Goal: Task Accomplishment & Management: Manage account settings

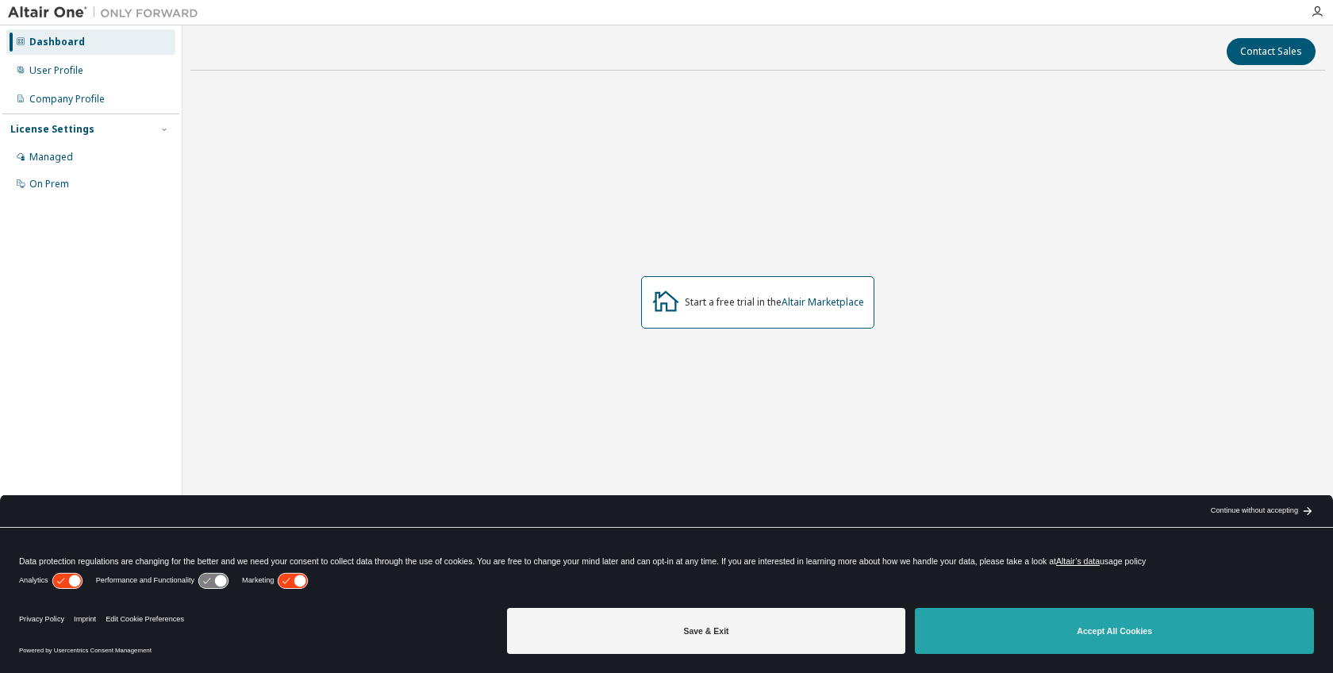
click at [1060, 627] on button "Accept All Cookies" at bounding box center [1114, 631] width 399 height 46
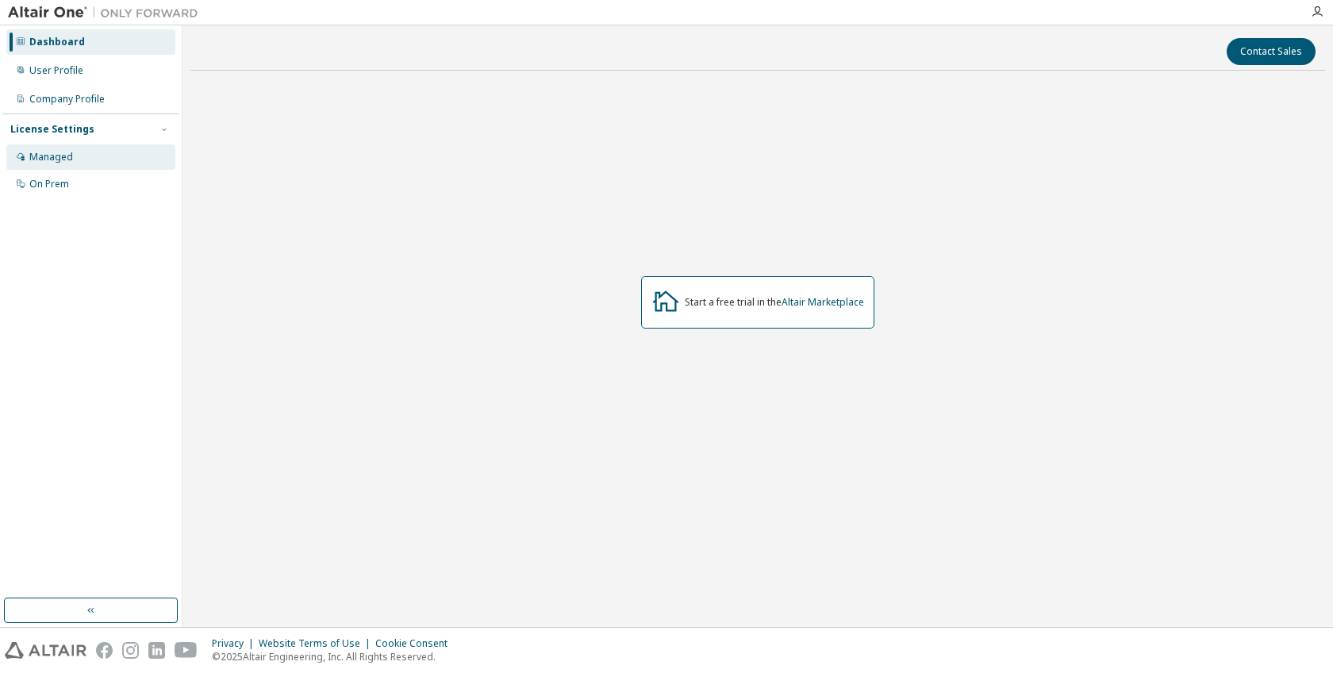
click at [69, 156] on div "Managed" at bounding box center [51, 157] width 44 height 13
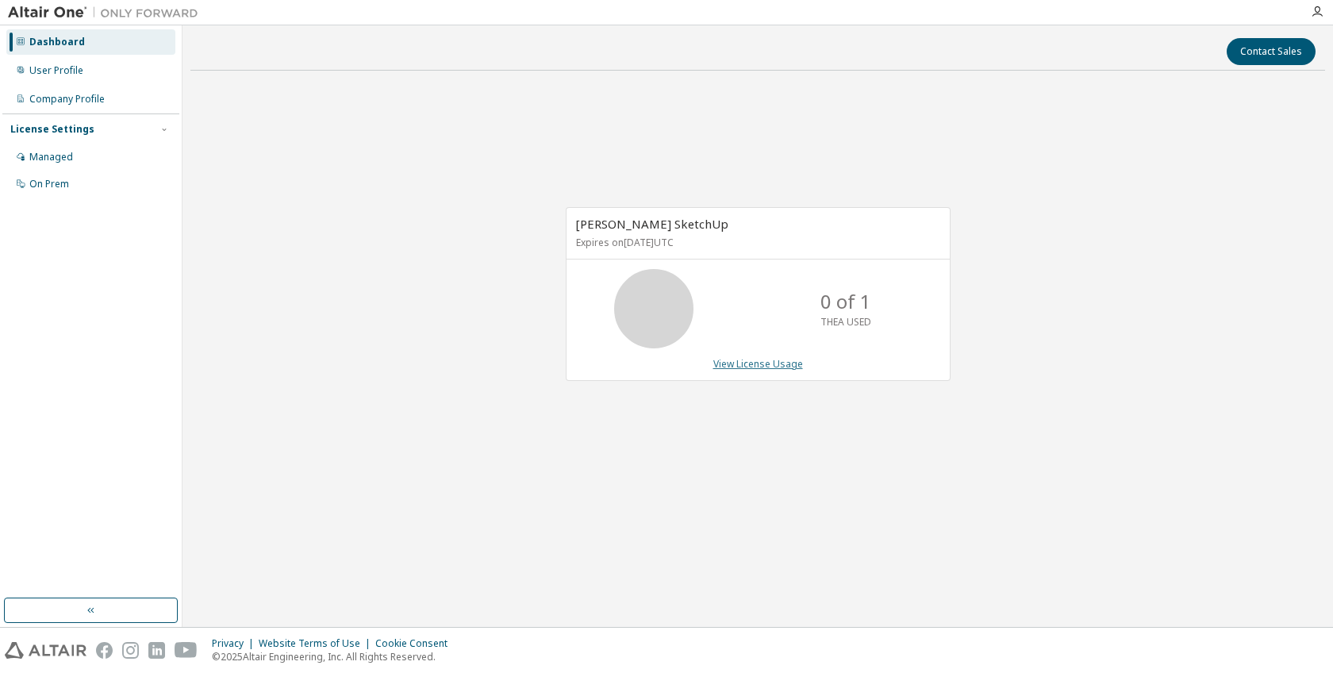
click at [747, 368] on link "View License Usage" at bounding box center [758, 363] width 90 height 13
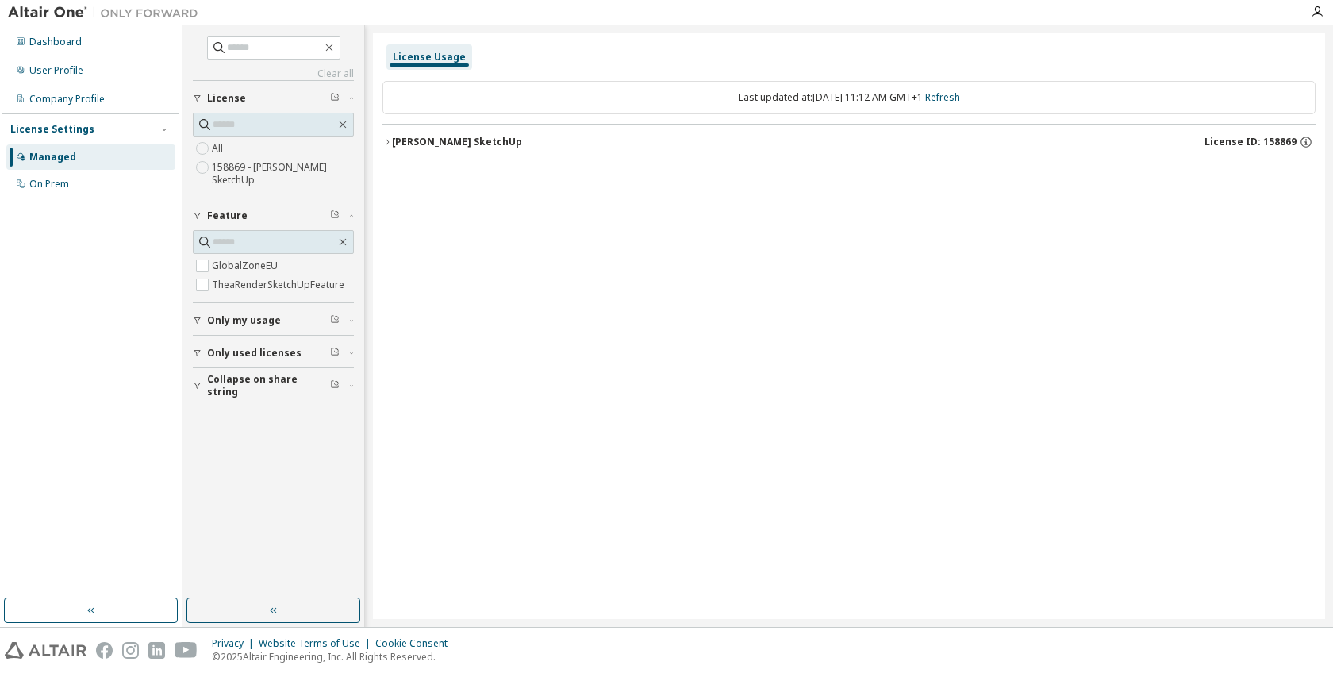
click at [406, 141] on div "[PERSON_NAME] SketchUp" at bounding box center [457, 142] width 130 height 13
click at [226, 178] on label "158869 - [PERSON_NAME] SketchUp" at bounding box center [283, 174] width 142 height 32
click at [57, 42] on div "Dashboard" at bounding box center [55, 42] width 52 height 13
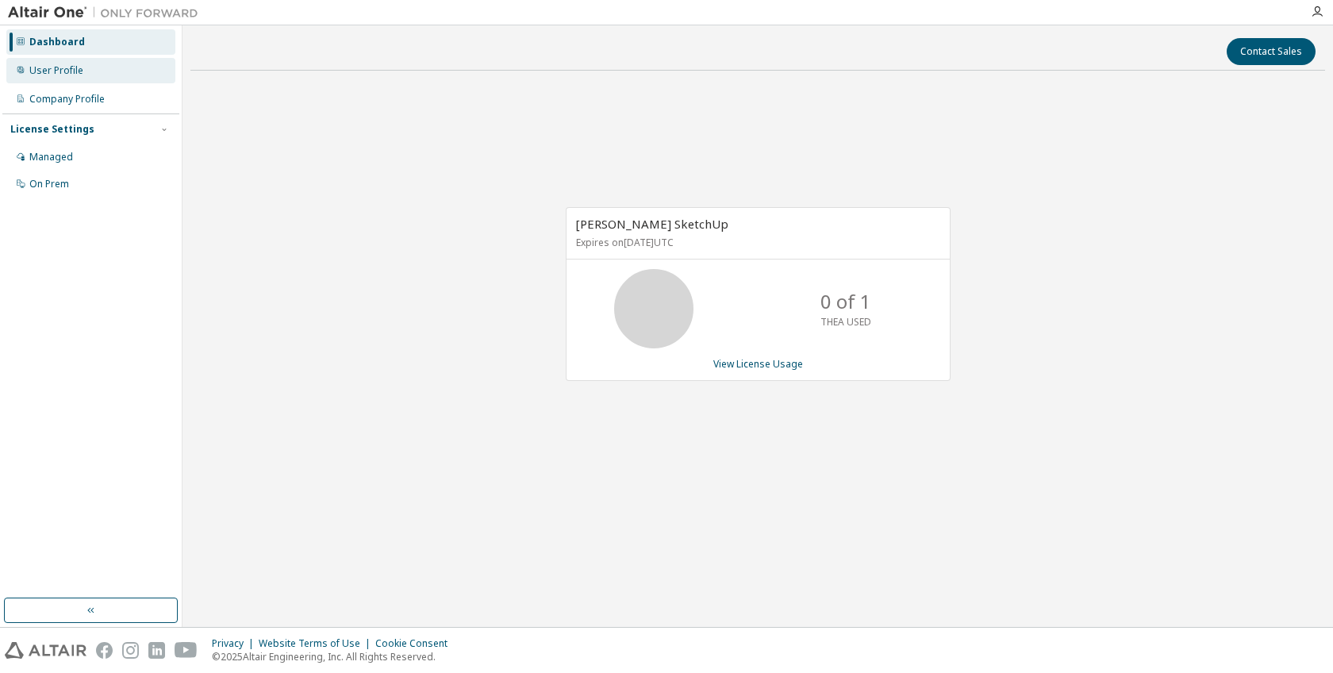
click at [40, 70] on div "User Profile" at bounding box center [56, 70] width 54 height 13
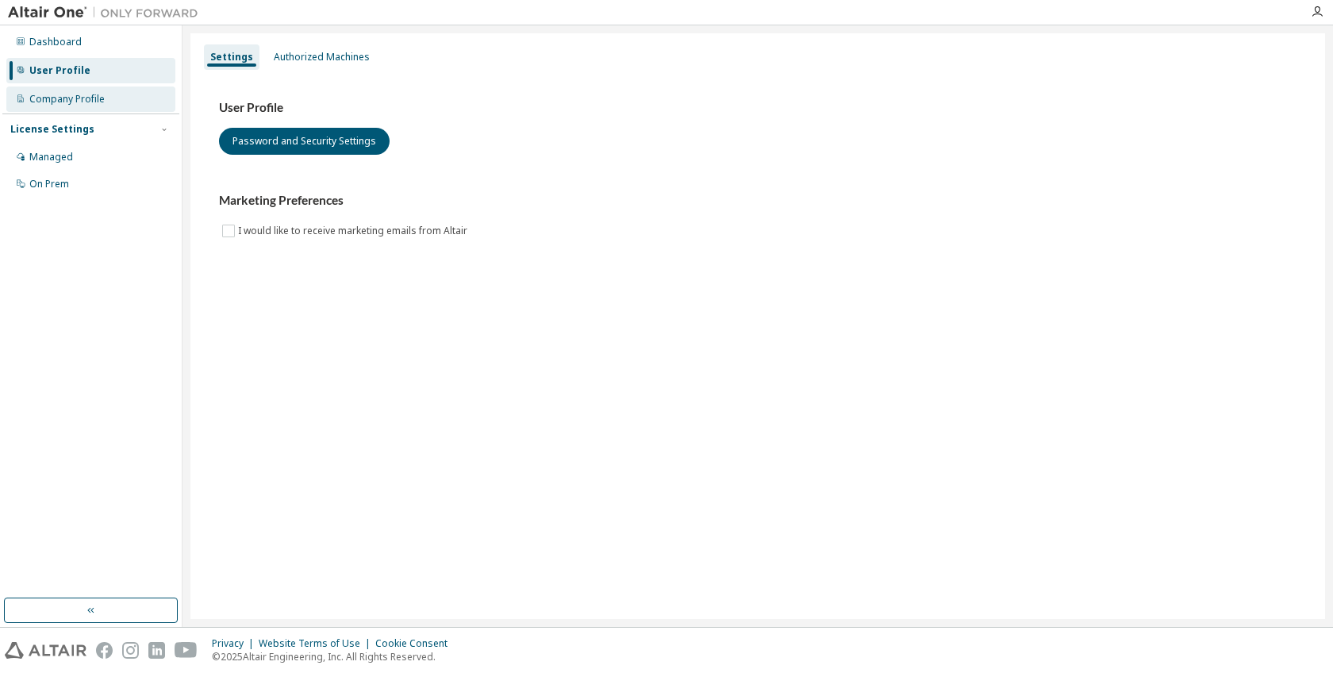
click at [33, 97] on div "Company Profile" at bounding box center [66, 99] width 75 height 13
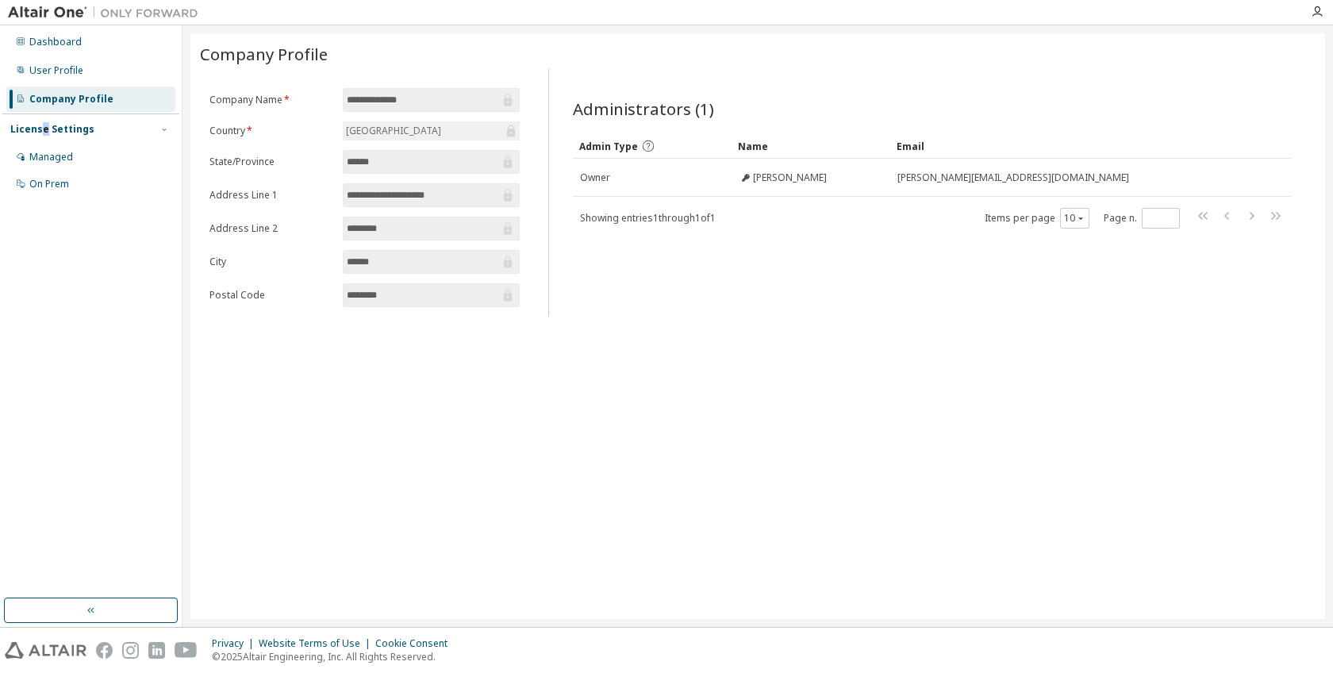
click at [43, 131] on div "License Settings" at bounding box center [52, 129] width 84 height 13
click at [40, 123] on div "License Settings" at bounding box center [52, 129] width 84 height 13
click at [52, 184] on div "On Prem" at bounding box center [49, 184] width 40 height 13
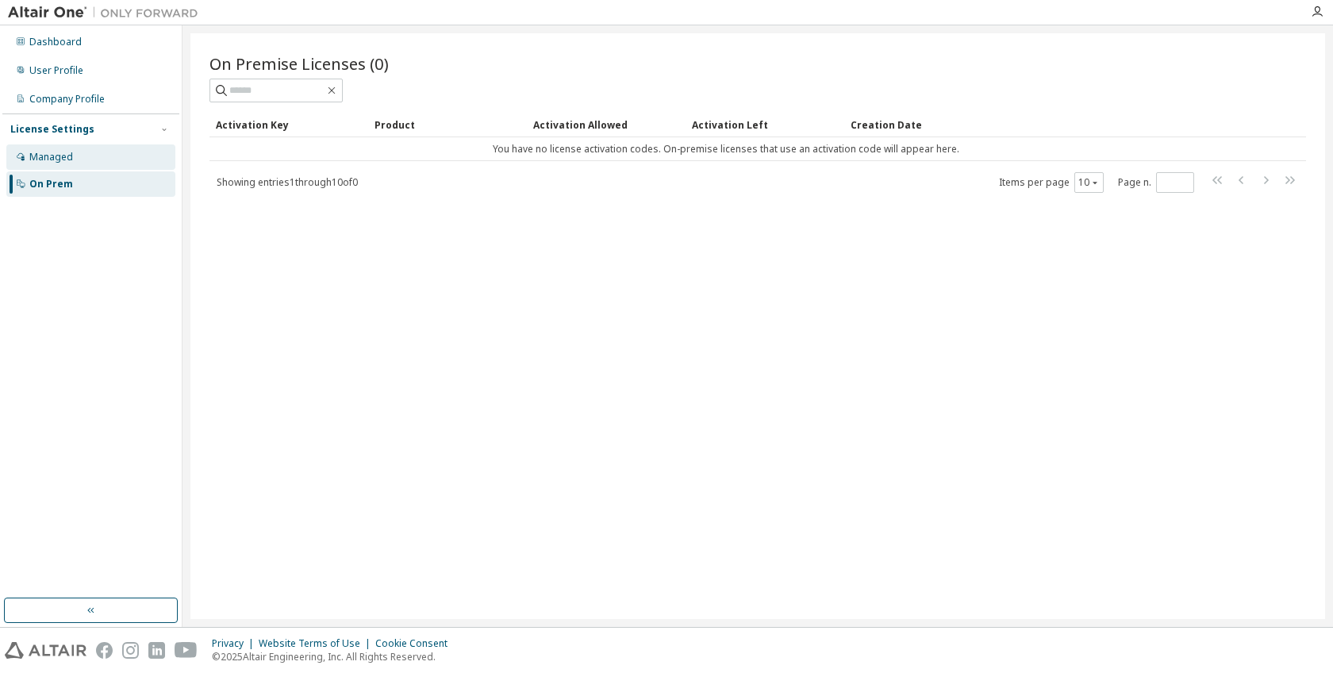
click at [43, 158] on div "Managed" at bounding box center [51, 157] width 44 height 13
